Goal: Book appointment/travel/reservation

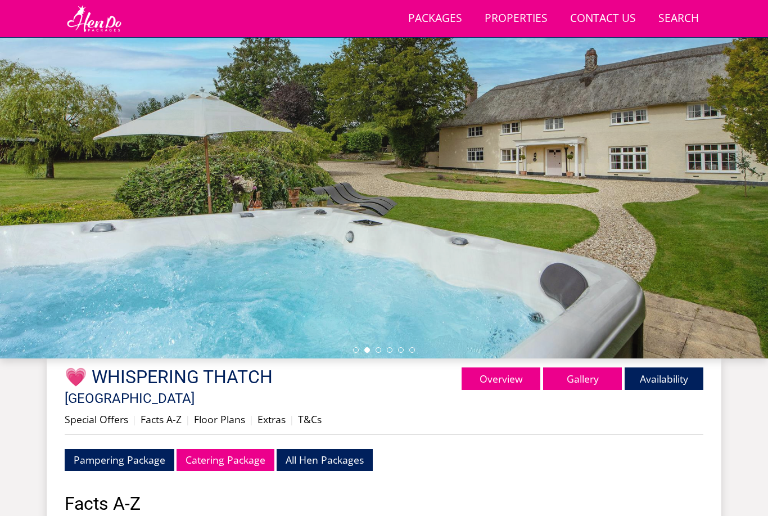
scroll to position [98, 0]
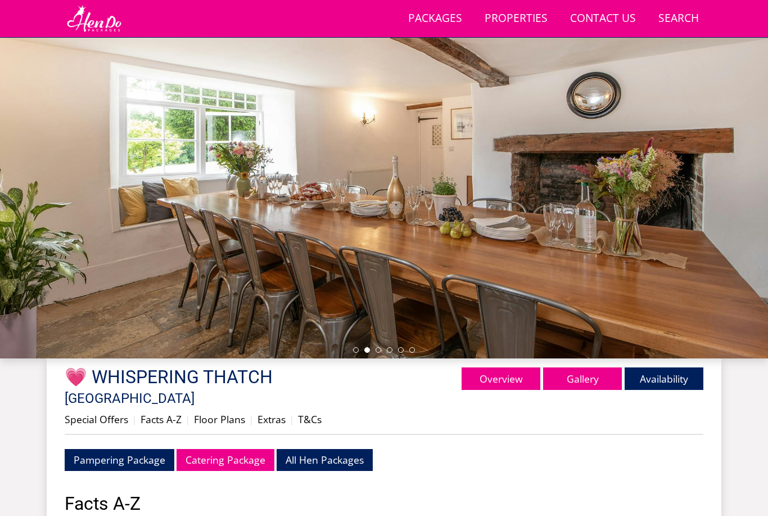
click at [692, 289] on div at bounding box center [384, 162] width 768 height 394
click at [692, 268] on div at bounding box center [384, 162] width 768 height 394
click at [691, 279] on div at bounding box center [384, 162] width 768 height 394
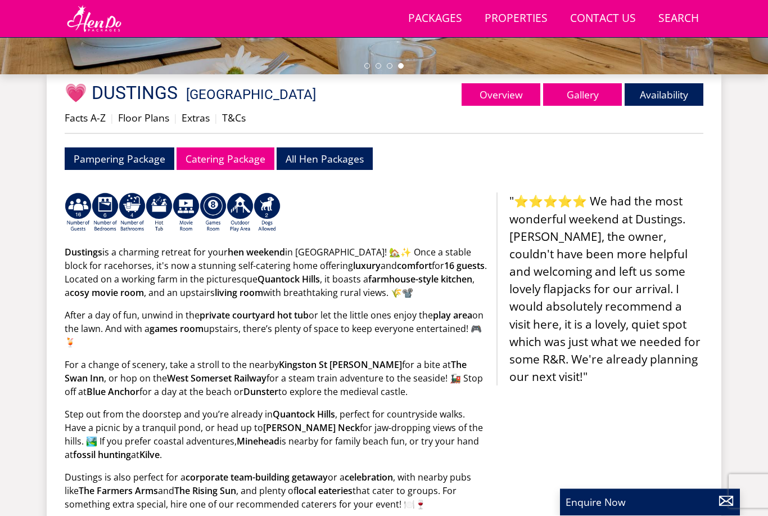
scroll to position [382, 0]
click at [518, 86] on link "Overview" at bounding box center [501, 94] width 79 height 22
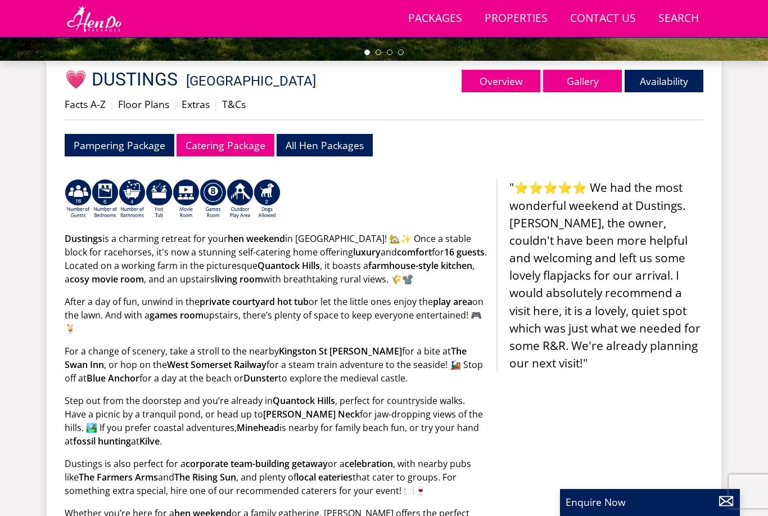
scroll to position [381, 0]
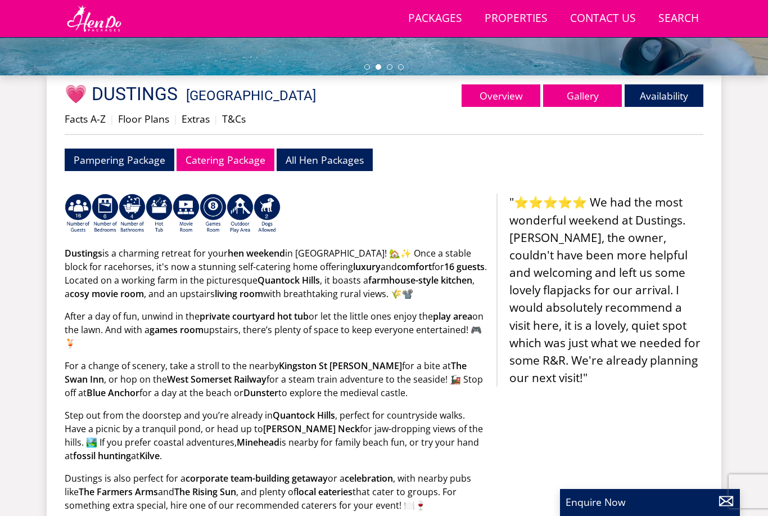
click at [523, 103] on link "Overview" at bounding box center [501, 95] width 79 height 22
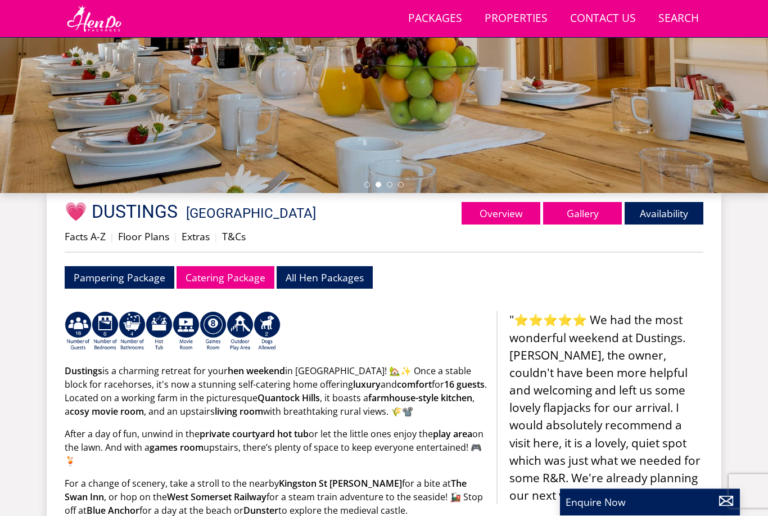
scroll to position [261, 0]
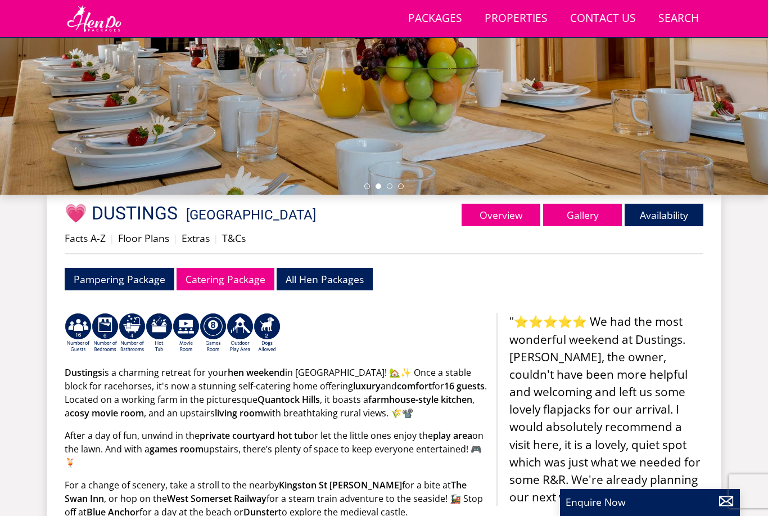
click at [579, 218] on link "Gallery" at bounding box center [582, 215] width 79 height 22
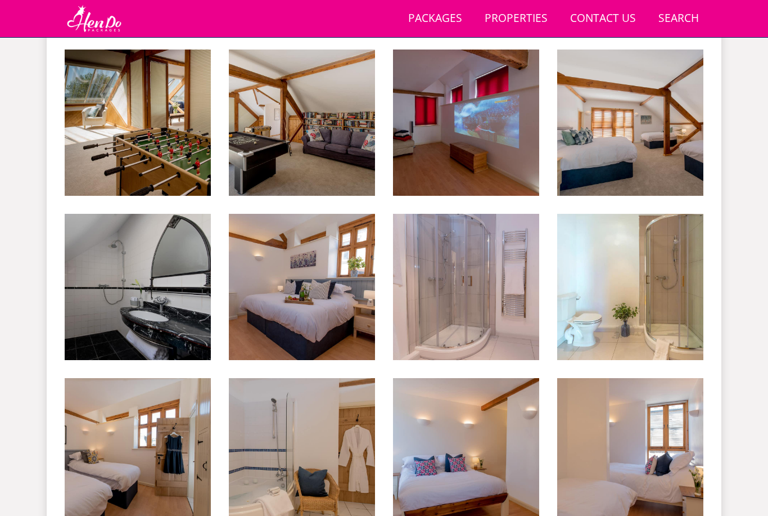
scroll to position [1017, 0]
click at [611, 153] on img at bounding box center [630, 122] width 146 height 146
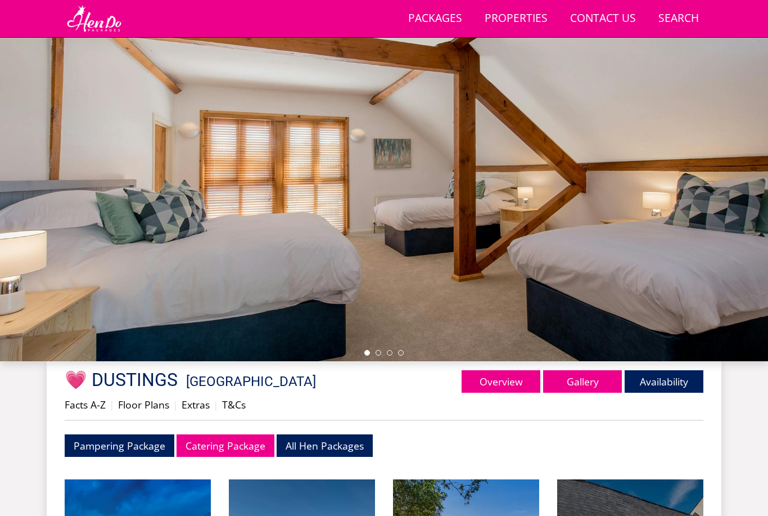
scroll to position [0, 0]
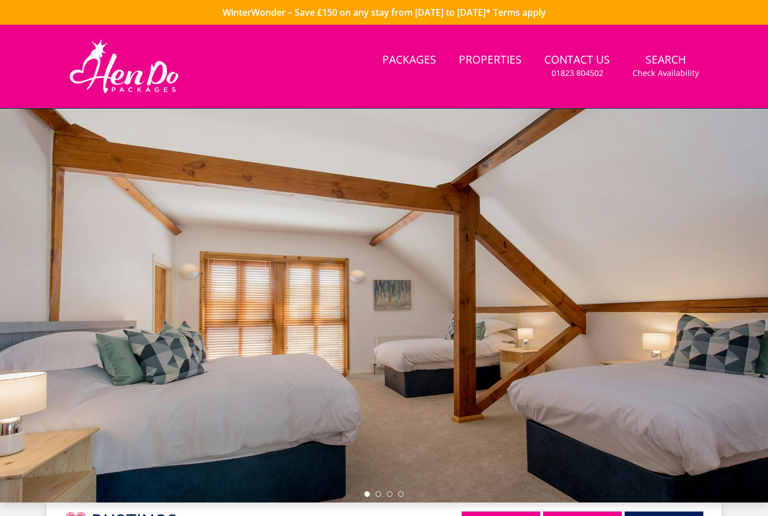
click at [729, 6] on link "WinterWonder – Save £150 on any stay from [DATE] to [DATE]* Terms apply" at bounding box center [384, 12] width 768 height 25
